Goal: Register for event/course

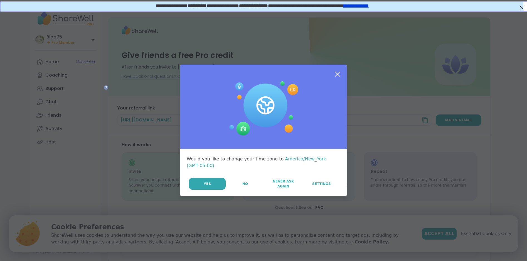
click at [333, 69] on icon at bounding box center [337, 74] width 10 height 10
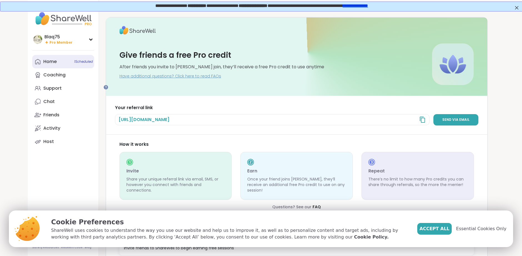
click at [51, 65] on div "Home 1 Scheduled" at bounding box center [49, 62] width 13 height 6
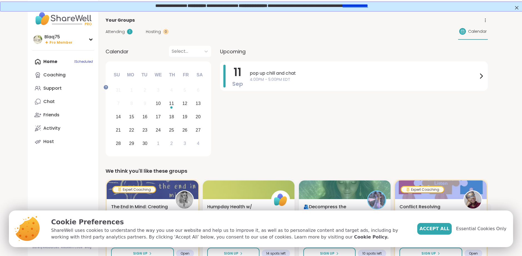
click at [125, 35] on span "Attending" at bounding box center [115, 32] width 19 height 6
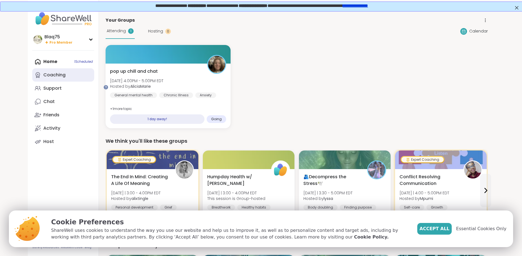
click at [63, 78] on div "Coaching" at bounding box center [54, 75] width 22 height 6
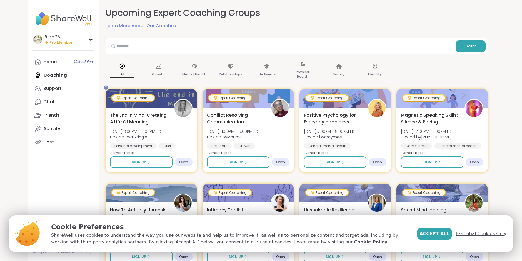
click at [459, 230] on span "Essential Cookies Only" at bounding box center [482, 233] width 50 height 7
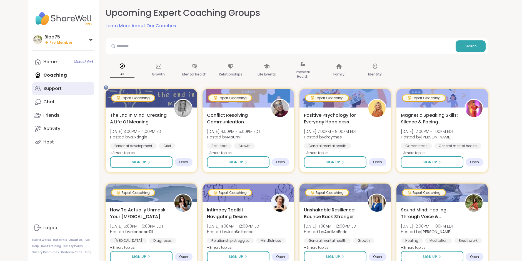
click at [58, 91] on div "Support" at bounding box center [52, 88] width 18 height 6
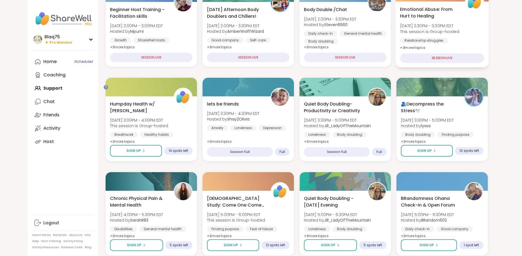
scroll to position [139, 0]
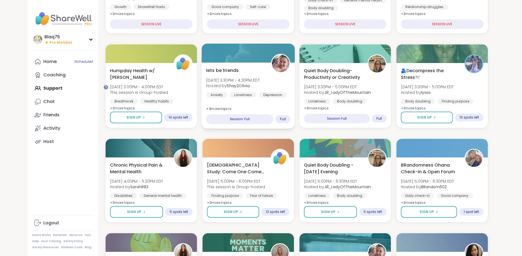
click at [231, 74] on span "lets be friends" at bounding box center [222, 70] width 33 height 7
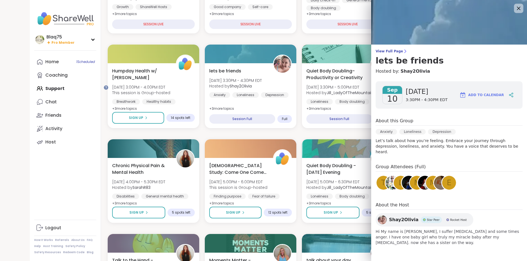
click at [517, 9] on icon at bounding box center [519, 9] width 4 height 4
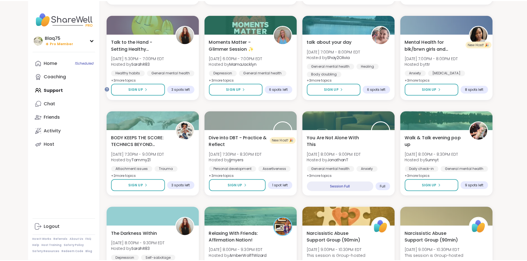
scroll to position [361, 0]
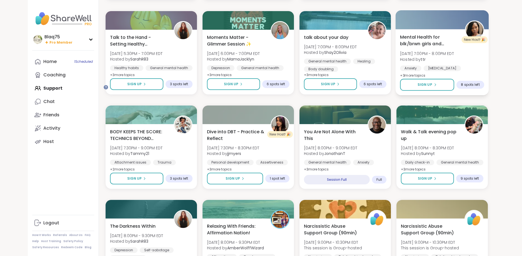
click at [420, 47] on span "Mental Health for blk/brwn girls and women" at bounding box center [429, 41] width 59 height 14
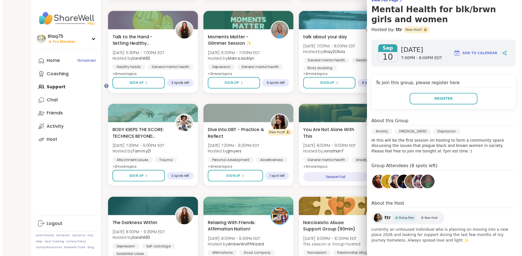
scroll to position [83, 0]
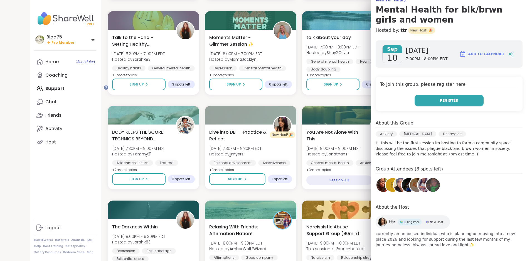
click at [422, 97] on button "Register" at bounding box center [448, 101] width 69 height 12
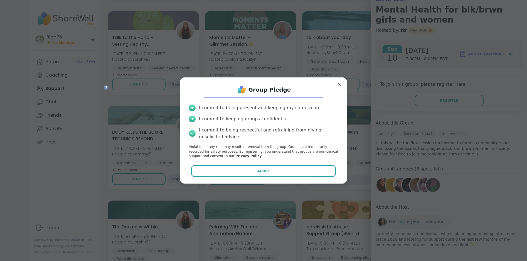
click at [239, 177] on button "Agree" at bounding box center [263, 171] width 145 height 12
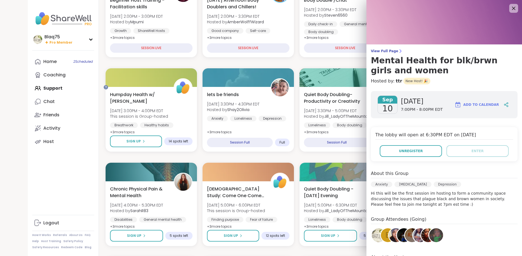
scroll to position [111, 0]
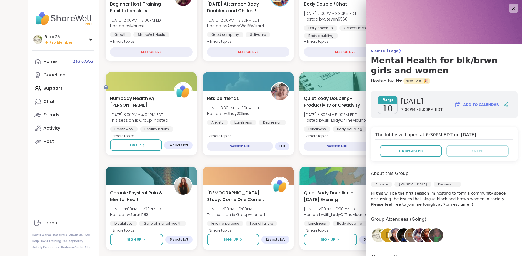
click at [511, 11] on icon at bounding box center [514, 8] width 7 height 7
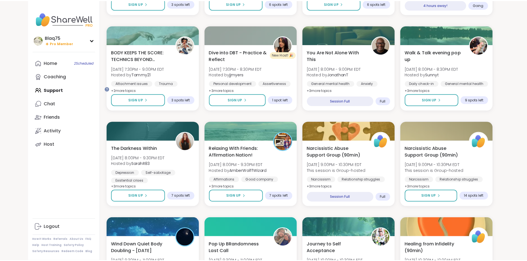
scroll to position [445, 0]
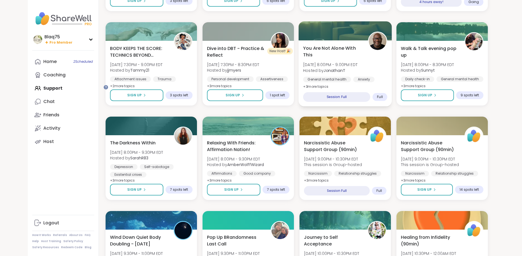
click at [332, 58] on span "You Are Not Alone With This" at bounding box center [332, 52] width 59 height 14
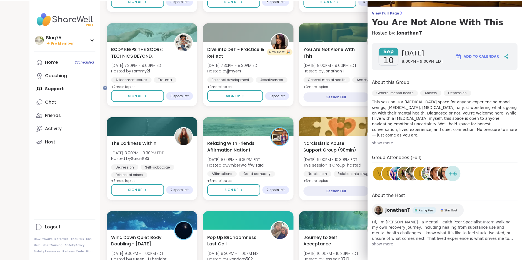
scroll to position [110, 0]
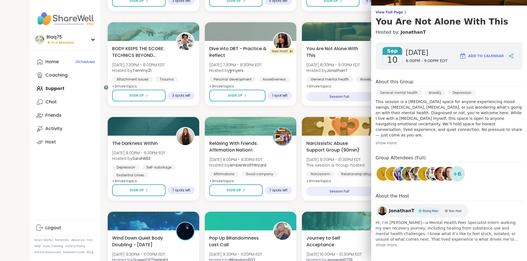
click at [306, 136] on div "Beginner Host Training - Facilitation skills [DATE] 2:00PM - 3:00PM EDT Hosted …" at bounding box center [299, 64] width 383 height 840
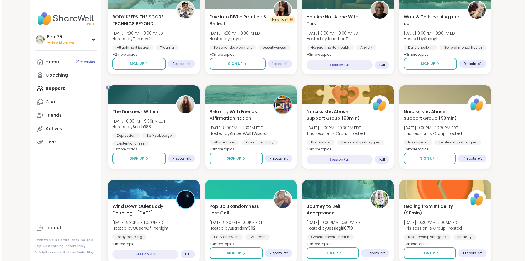
scroll to position [528, 0]
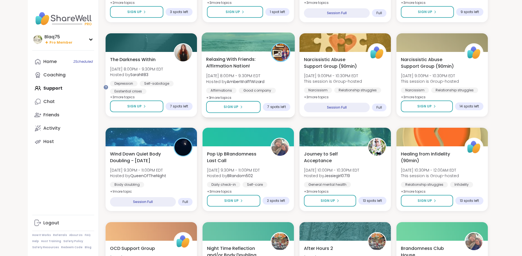
click at [249, 70] on span "Relaxing With Friends: Affirmation Nation!" at bounding box center [235, 63] width 59 height 14
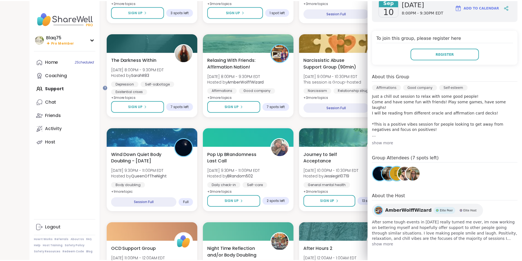
scroll to position [111, 0]
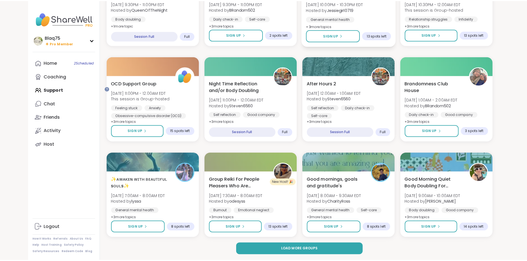
scroll to position [726, 0]
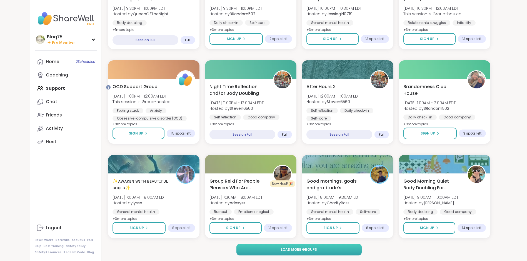
click at [312, 254] on button "Load more groups" at bounding box center [299, 250] width 125 height 12
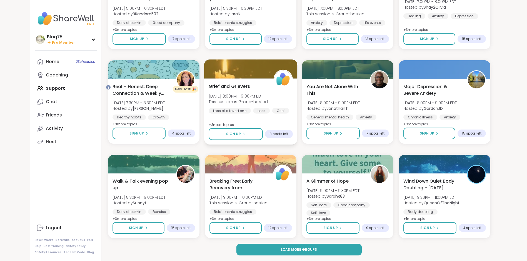
scroll to position [1602, 0]
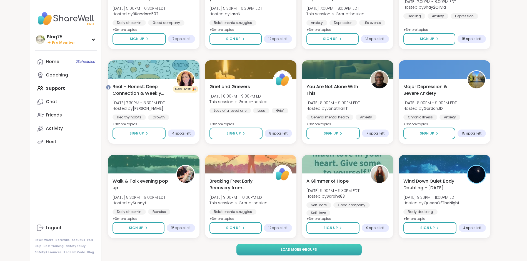
click at [304, 252] on span "Load more groups" at bounding box center [299, 249] width 36 height 5
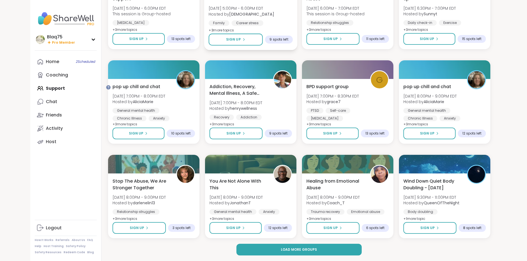
scroll to position [2478, 0]
click at [303, 250] on span "Load more groups" at bounding box center [299, 249] width 36 height 5
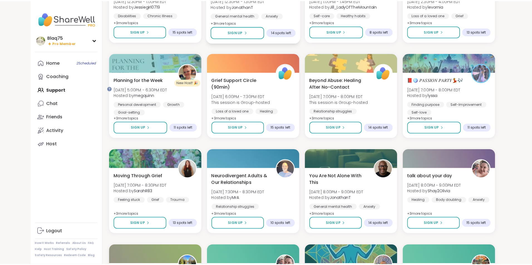
scroll to position [3256, 0]
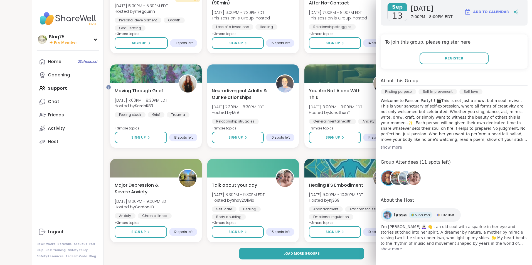
scroll to position [111, 0]
click at [402, 185] on img at bounding box center [405, 178] width 14 height 14
click at [392, 185] on img at bounding box center [397, 178] width 14 height 14
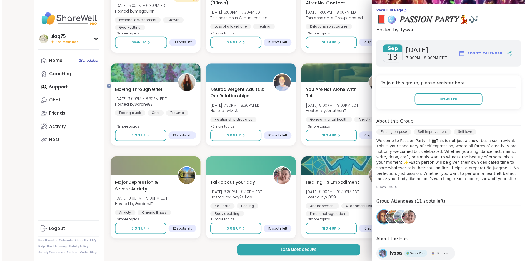
scroll to position [18, 0]
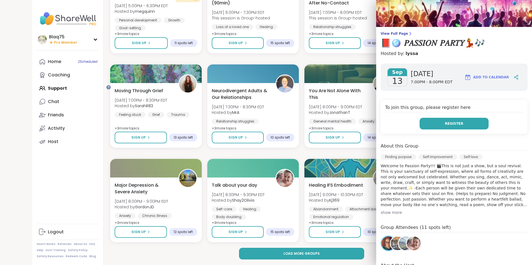
click at [467, 130] on button "Register" at bounding box center [453, 124] width 69 height 12
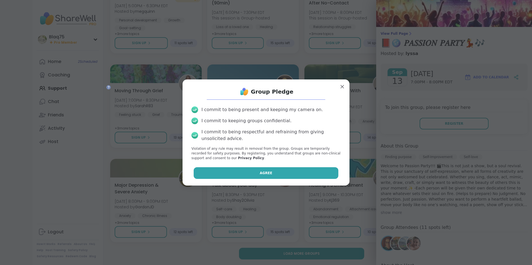
click at [211, 179] on button "Agree" at bounding box center [266, 173] width 145 height 12
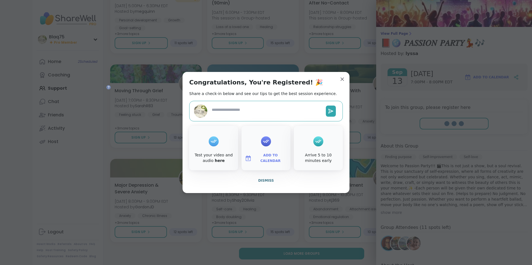
type textarea "*"
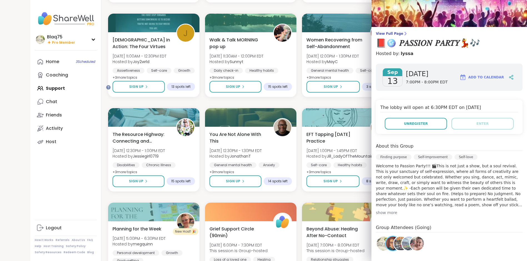
scroll to position [2895, 0]
